Goal: Transaction & Acquisition: Purchase product/service

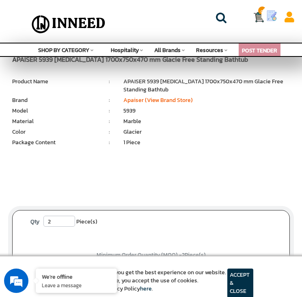
scroll to position [243, 0]
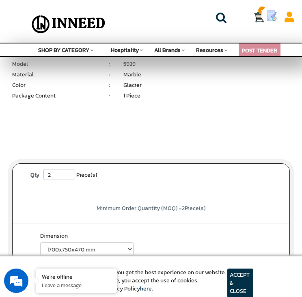
click at [59, 172] on input "2" at bounding box center [59, 174] width 32 height 11
drag, startPoint x: 58, startPoint y: 169, endPoint x: 48, endPoint y: 173, distance: 10.8
click at [48, 173] on input "2" at bounding box center [59, 174] width 32 height 11
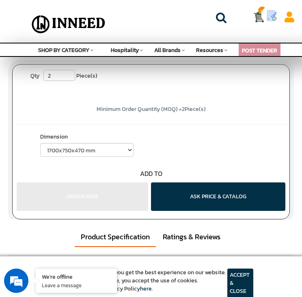
scroll to position [365, 0]
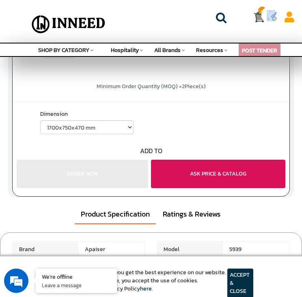
click at [169, 173] on button "ASK PRICE & CATALOG" at bounding box center [218, 173] width 134 height 28
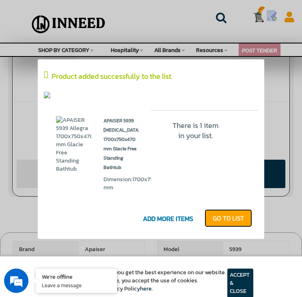
click at [226, 221] on link "GO T0 LIST" at bounding box center [227, 218] width 47 height 18
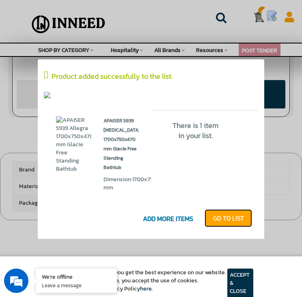
scroll to position [446, 0]
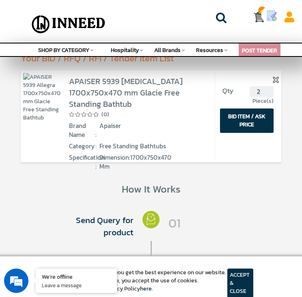
click at [242, 125] on button "BID ITEM / ASK PRICE" at bounding box center [247, 120] width 54 height 24
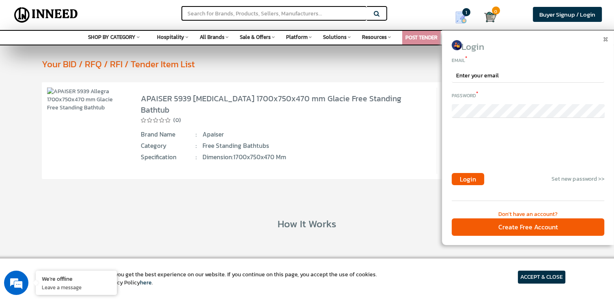
click at [301, 38] on img at bounding box center [605, 39] width 4 height 4
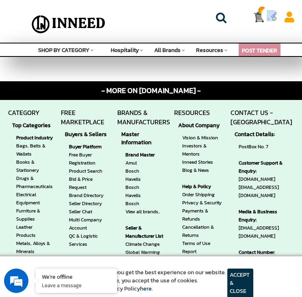
scroll to position [730, 0]
